Goal: Task Accomplishment & Management: Manage account settings

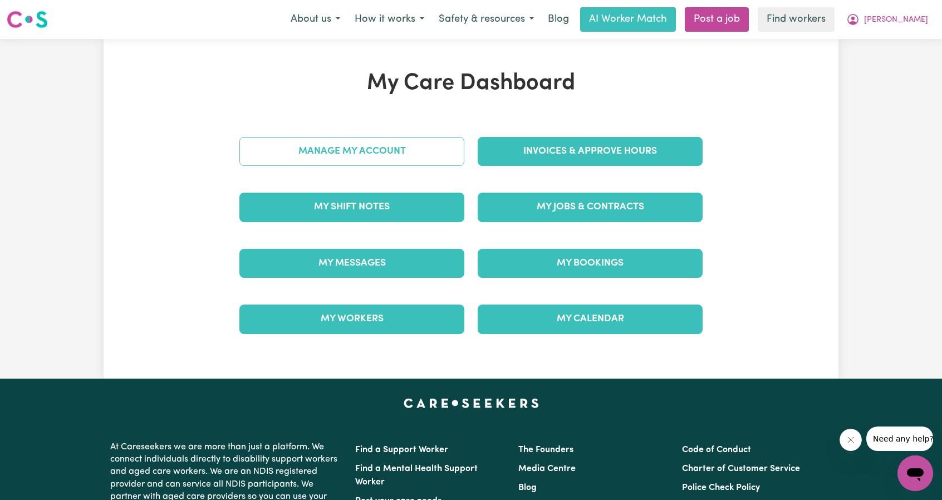
click at [405, 148] on link "Manage My Account" at bounding box center [351, 151] width 225 height 29
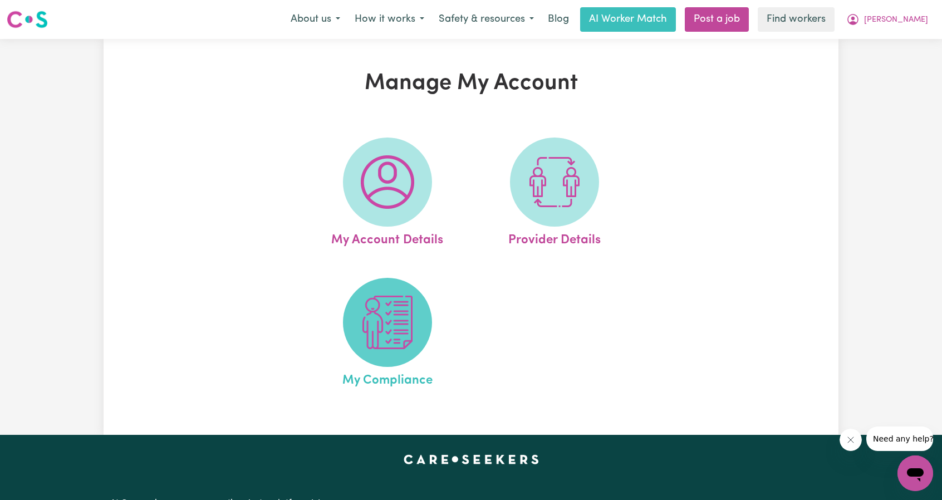
click at [361, 305] on img at bounding box center [387, 322] width 53 height 53
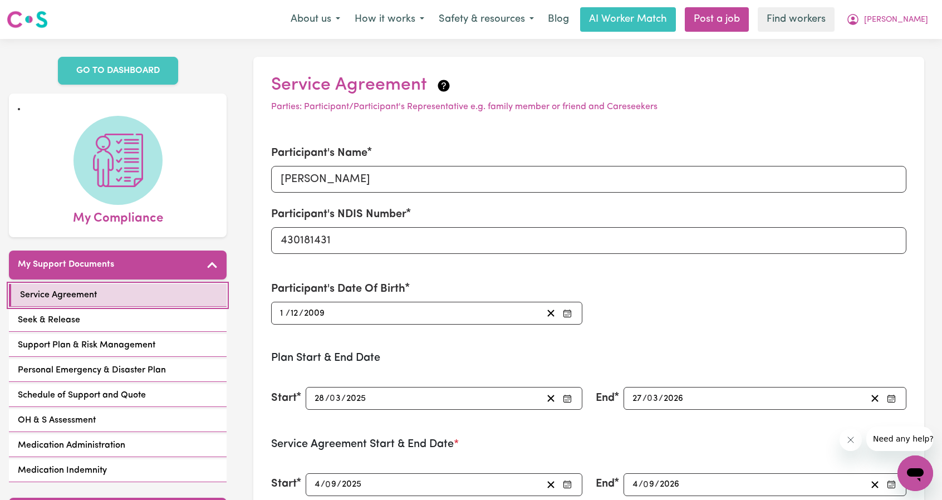
click at [48, 293] on span "Service Agreement" at bounding box center [58, 294] width 77 height 13
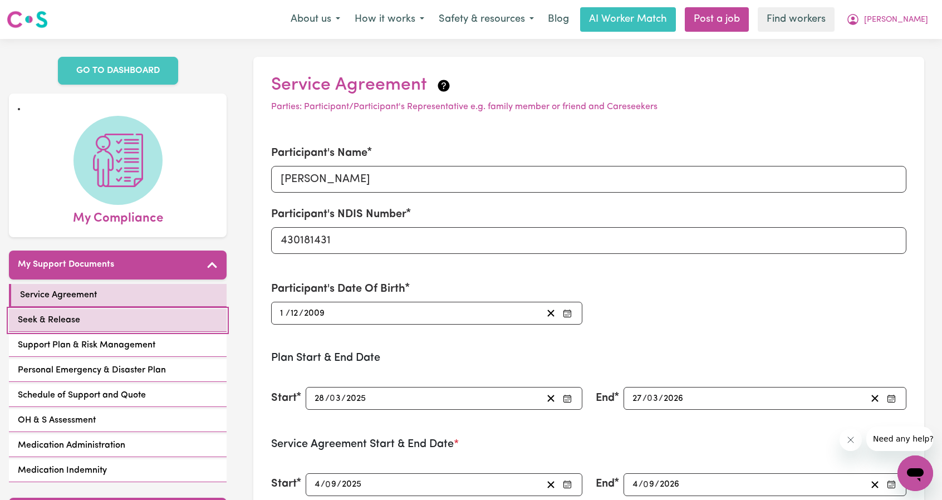
click at [63, 321] on span "Seek & Release" at bounding box center [49, 319] width 62 height 13
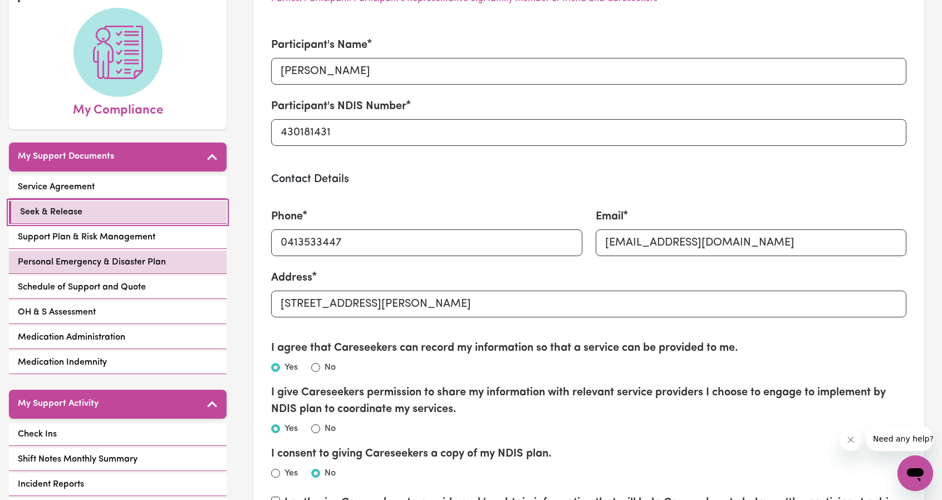
scroll to position [111, 0]
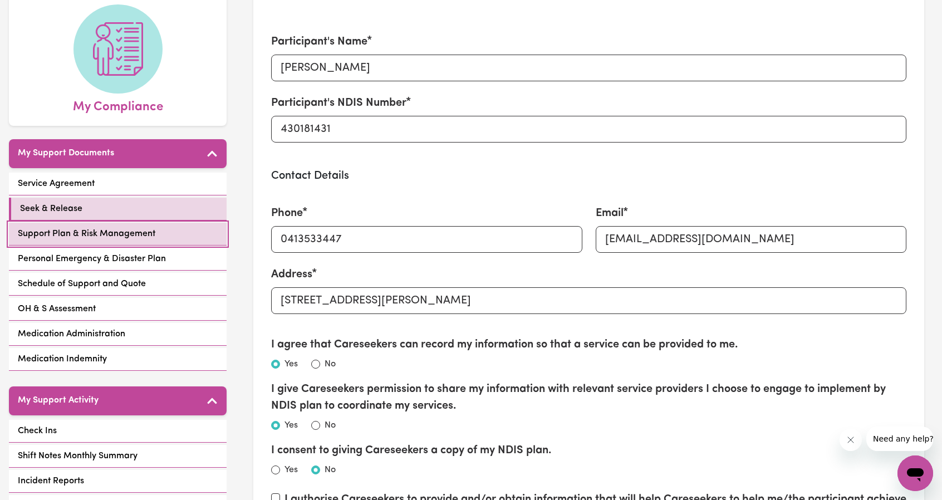
click at [129, 227] on span "Support Plan & Risk Management" at bounding box center [87, 233] width 138 height 13
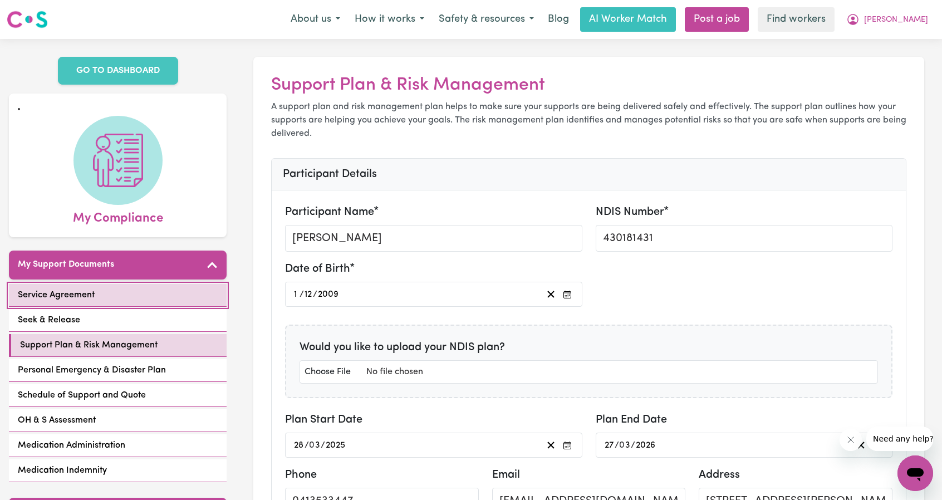
click at [57, 292] on span "Service Agreement" at bounding box center [56, 294] width 77 height 13
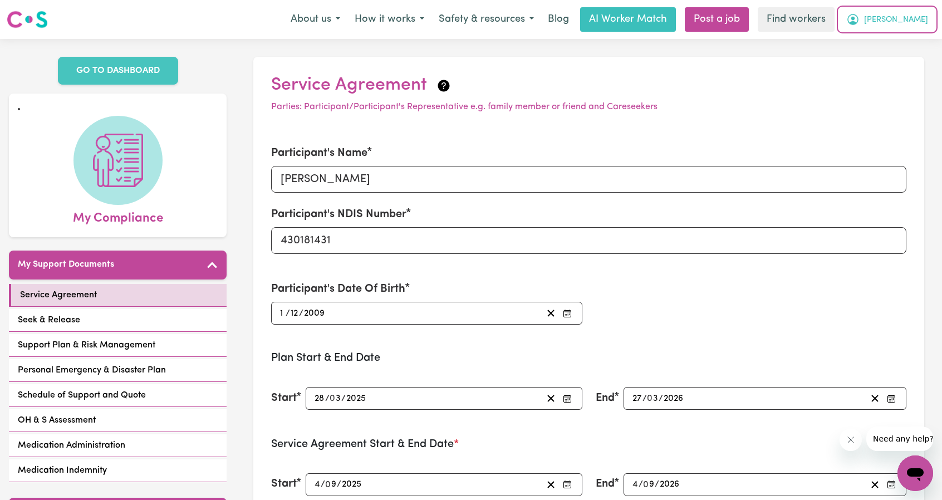
click at [923, 24] on span "[PERSON_NAME]" at bounding box center [896, 20] width 64 height 12
click at [897, 43] on link "My Dashboard" at bounding box center [891, 43] width 88 height 21
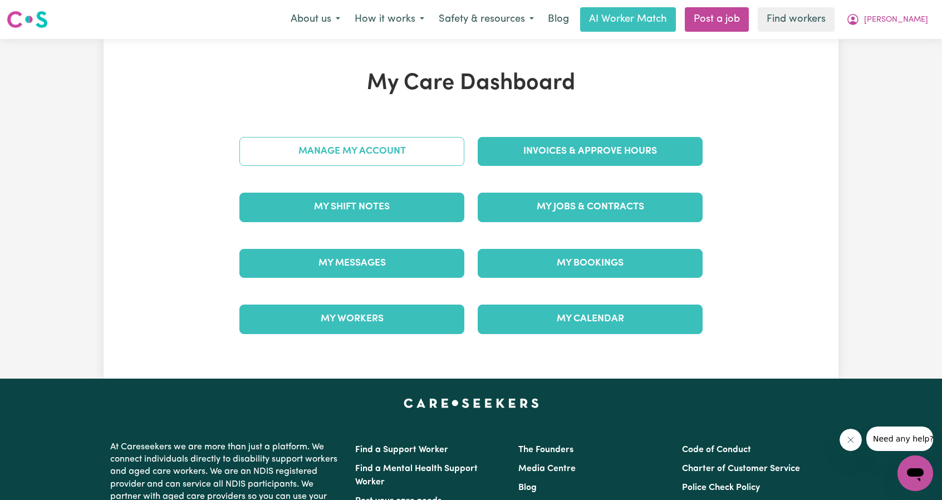
click at [385, 155] on link "Manage My Account" at bounding box center [351, 151] width 225 height 29
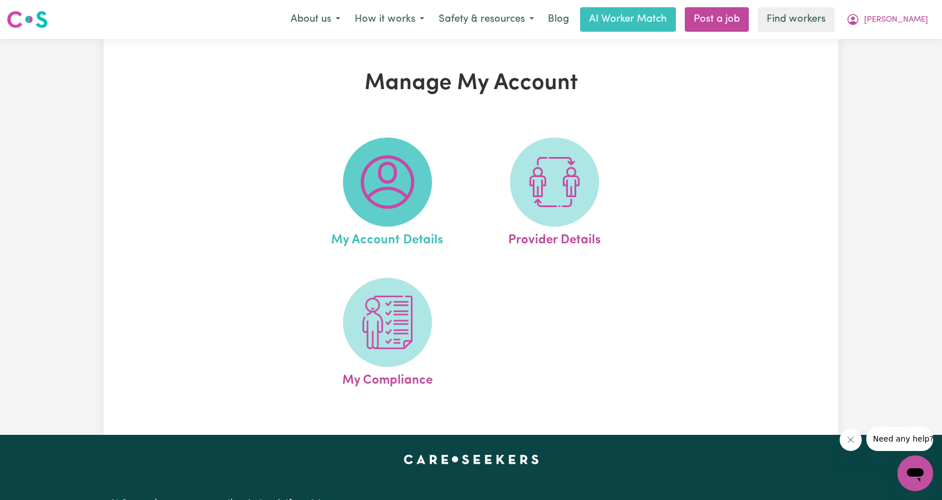
click at [403, 204] on img at bounding box center [387, 181] width 53 height 53
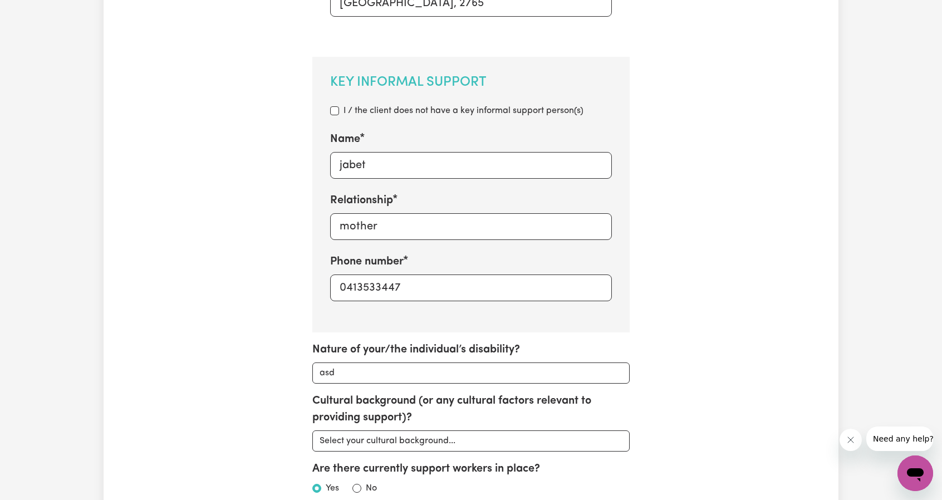
scroll to position [612, 0]
